Goal: Task Accomplishment & Management: Manage account settings

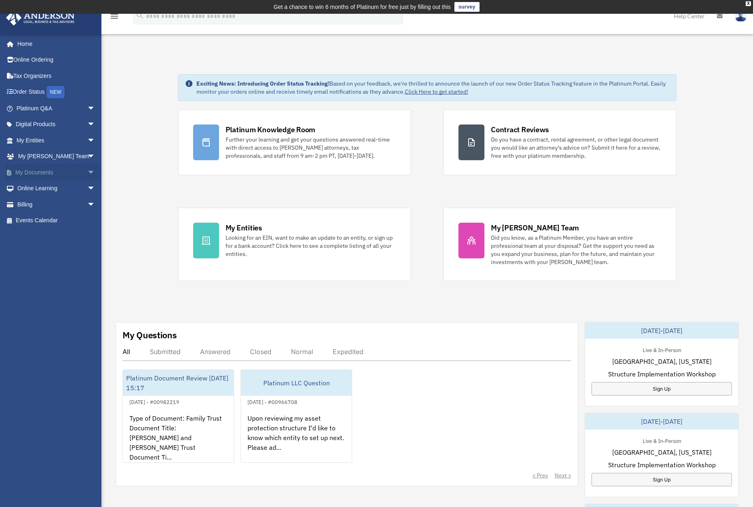
click at [87, 170] on span "arrow_drop_down" at bounding box center [95, 172] width 16 height 17
click at [34, 187] on link "Box" at bounding box center [59, 189] width 96 height 16
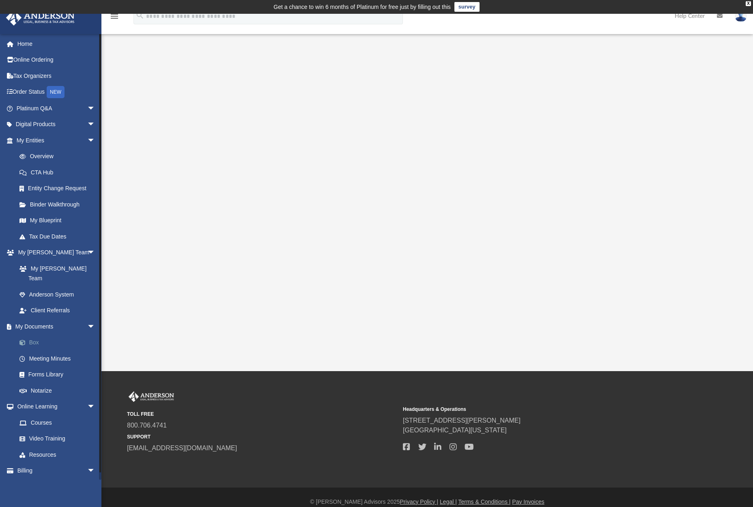
click at [34, 335] on link "Box" at bounding box center [59, 343] width 96 height 16
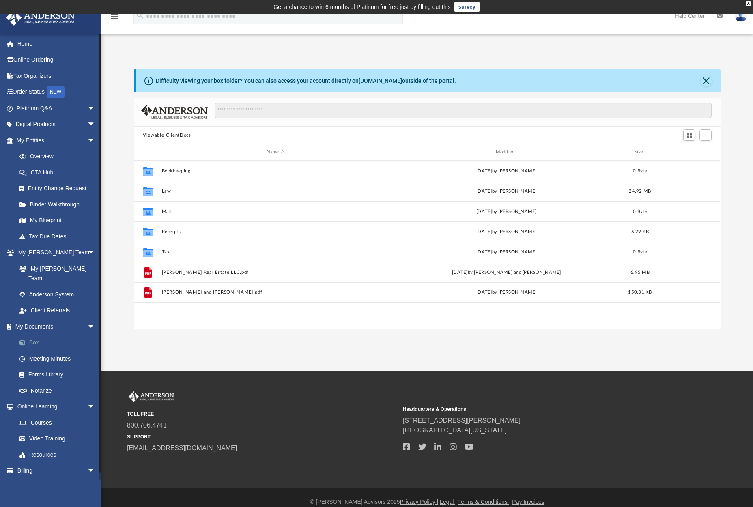
scroll to position [179, 581]
click at [707, 134] on span "Add" at bounding box center [706, 135] width 7 height 7
click at [691, 151] on li "Upload" at bounding box center [694, 151] width 26 height 9
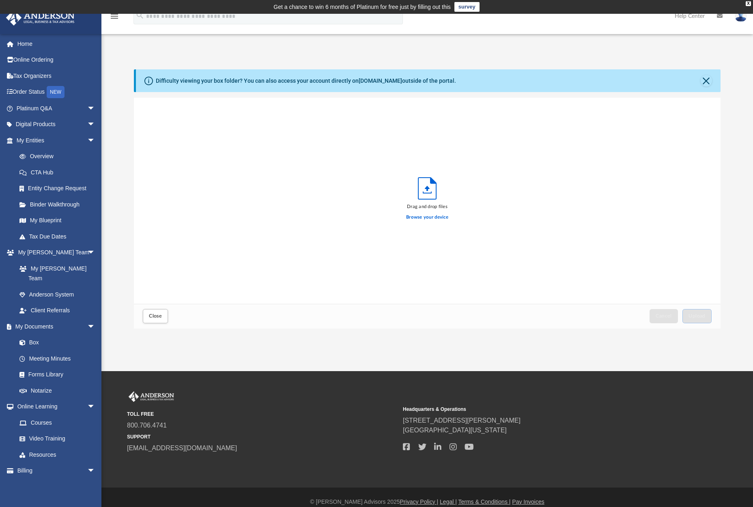
scroll to position [200, 581]
click at [700, 316] on span "Upload" at bounding box center [697, 316] width 17 height 5
click at [153, 317] on span "Close" at bounding box center [155, 316] width 13 height 5
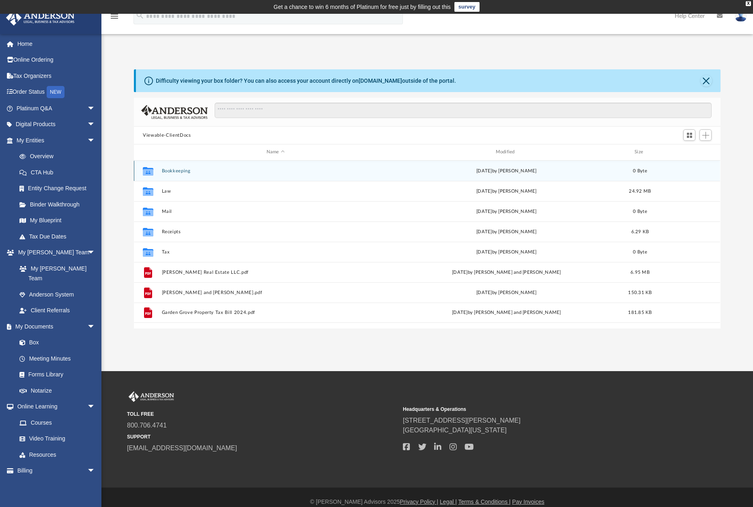
click at [183, 172] on button "Bookkeeping" at bounding box center [276, 170] width 228 height 5
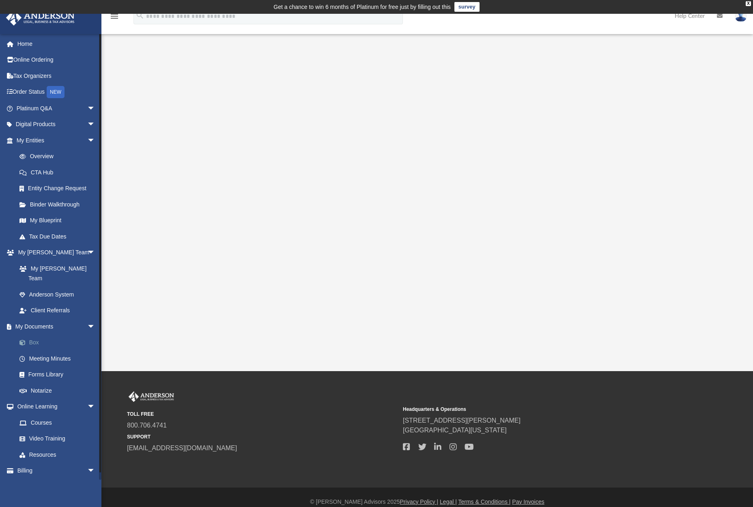
click at [43, 335] on link "Box" at bounding box center [59, 343] width 96 height 16
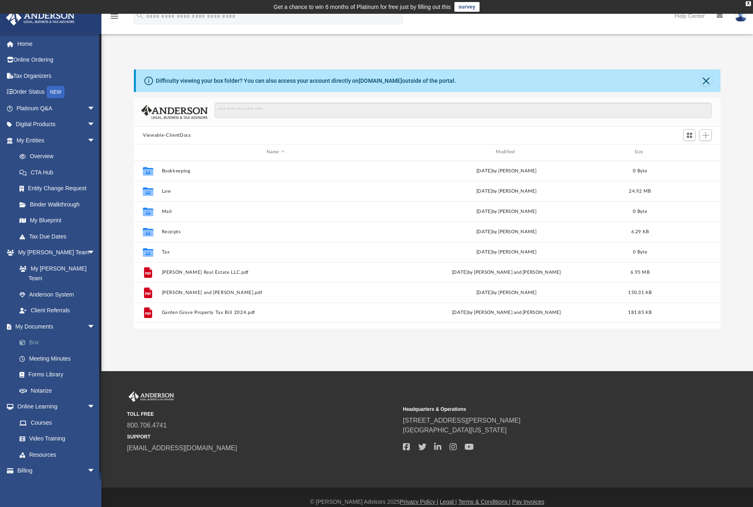
scroll to position [179, 581]
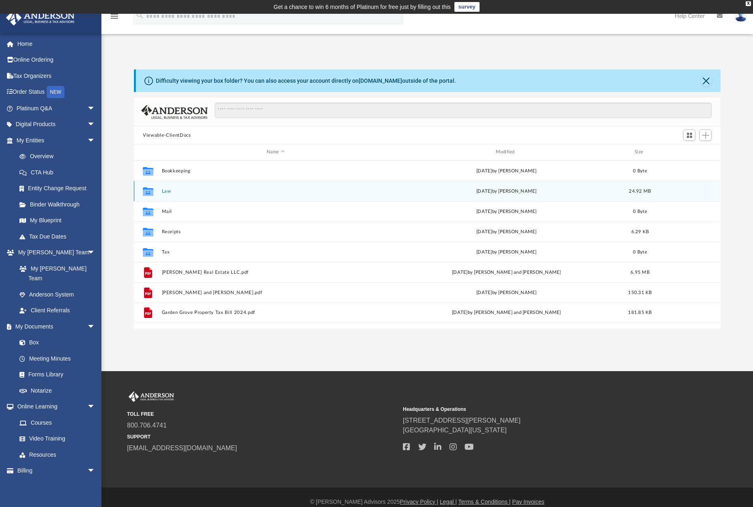
click at [159, 192] on div "Collaborated Folder Law today by Carlye Martinsky 24.92 MB" at bounding box center [427, 191] width 586 height 20
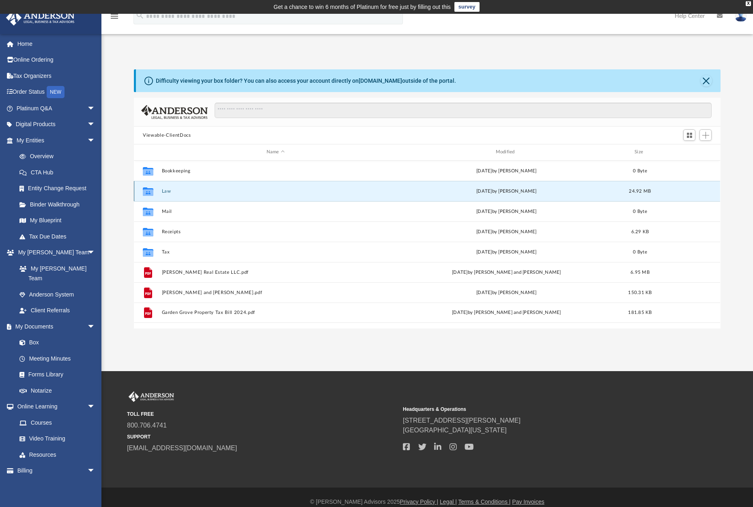
click at [169, 192] on button "Law" at bounding box center [276, 191] width 228 height 5
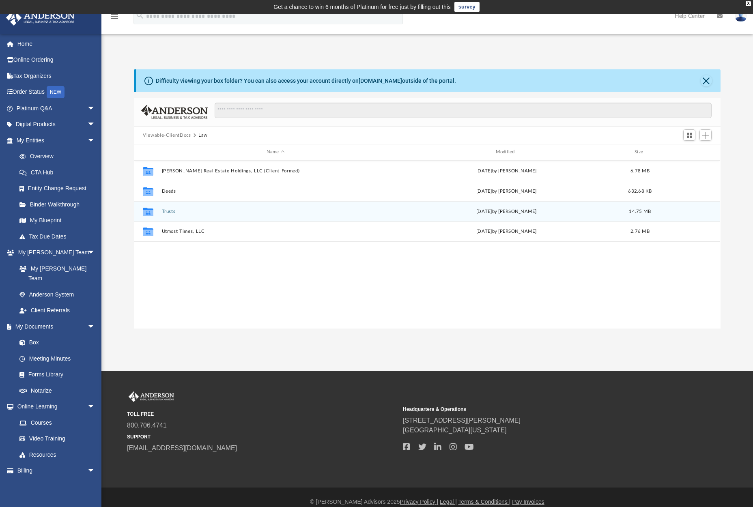
click at [168, 210] on button "Trusts" at bounding box center [276, 211] width 228 height 5
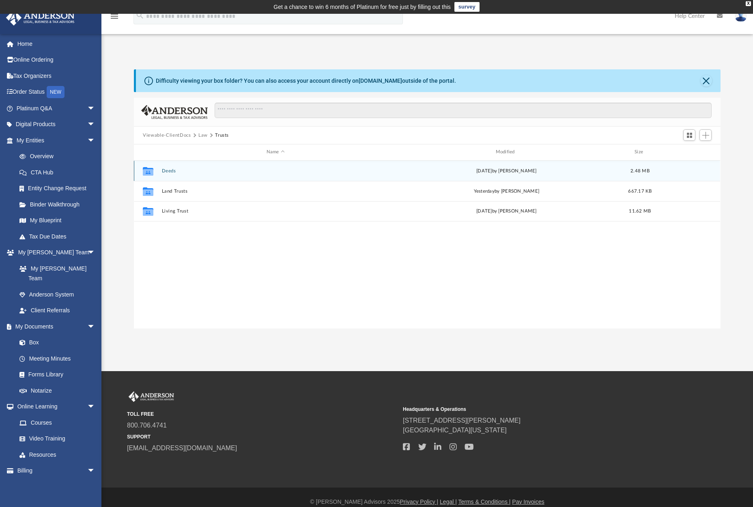
click at [150, 171] on icon "grid" at bounding box center [148, 172] width 11 height 6
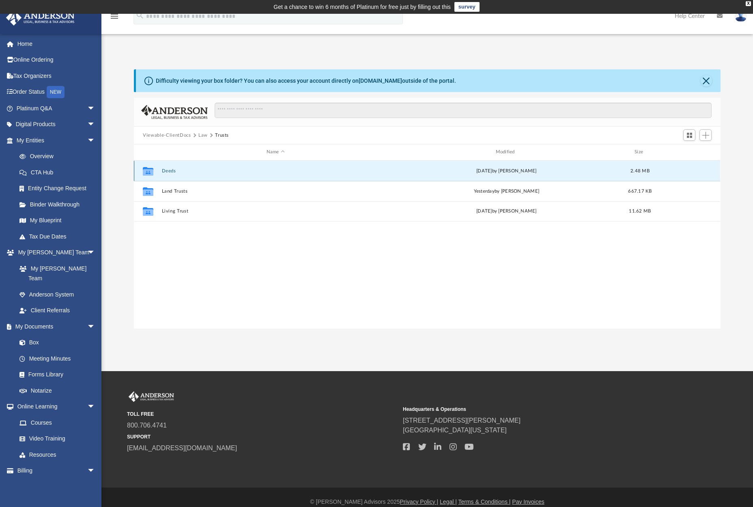
click at [150, 171] on icon "grid" at bounding box center [148, 172] width 11 height 6
click at [31, 335] on link "Box" at bounding box center [59, 343] width 96 height 16
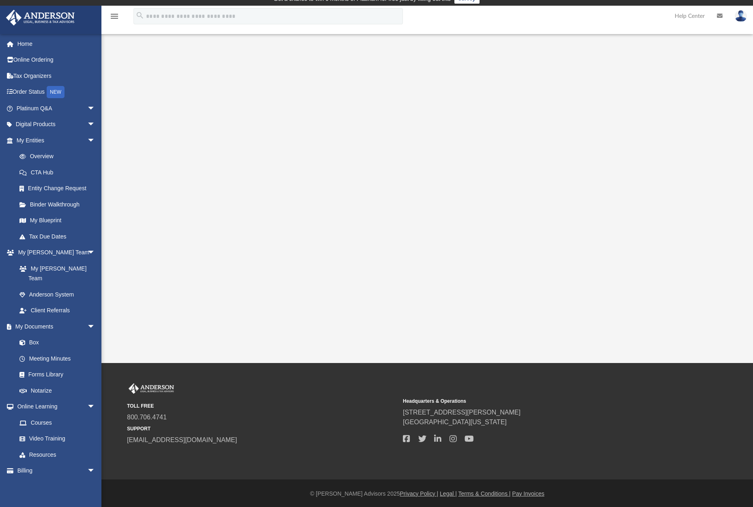
scroll to position [9, 0]
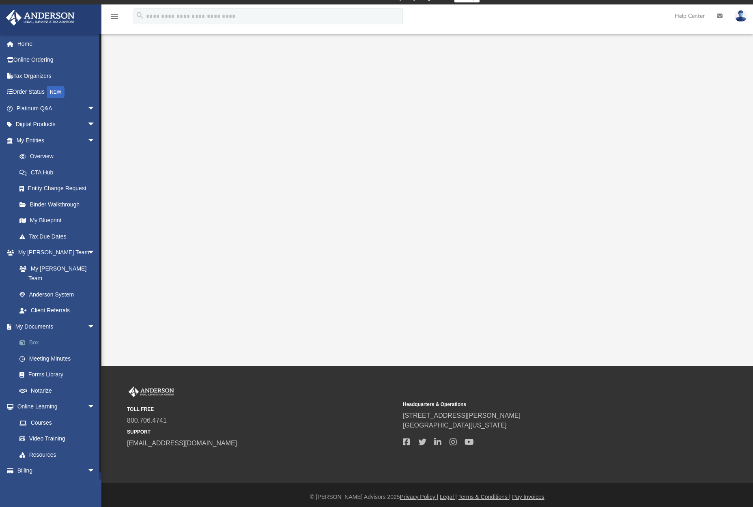
click at [34, 335] on link "Box" at bounding box center [59, 343] width 96 height 16
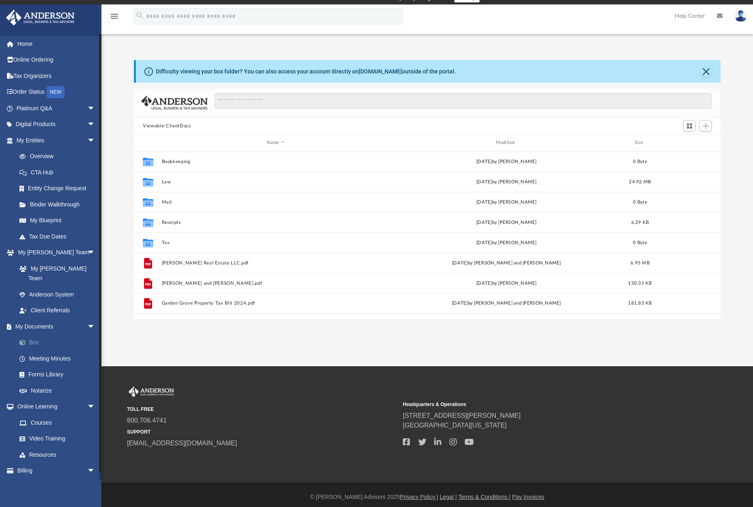
scroll to position [179, 581]
click at [50, 203] on link "Binder Walkthrough" at bounding box center [59, 204] width 96 height 16
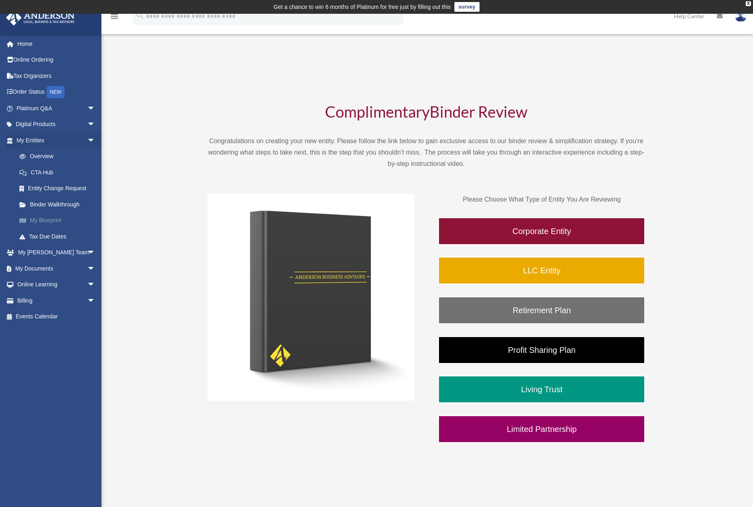
click at [44, 218] on link "My Blueprint" at bounding box center [59, 221] width 96 height 16
